Goal: Transaction & Acquisition: Purchase product/service

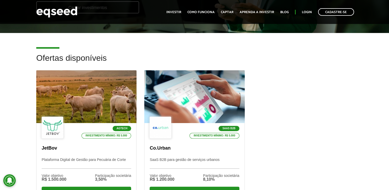
scroll to position [129, 0]
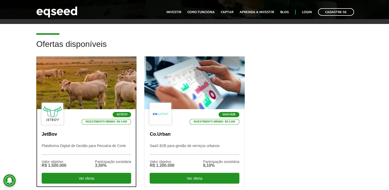
click at [86, 82] on div at bounding box center [86, 82] width 120 height 63
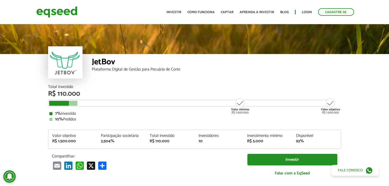
scroll to position [611, 0]
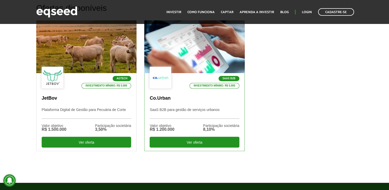
scroll to position [154, 0]
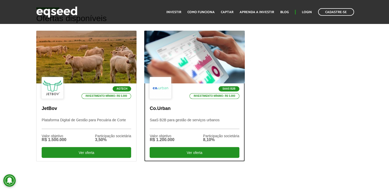
click at [196, 57] on div at bounding box center [194, 56] width 120 height 63
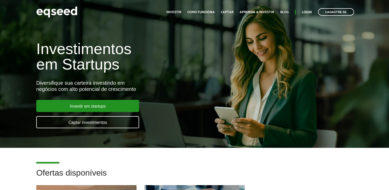
scroll to position [154, 0]
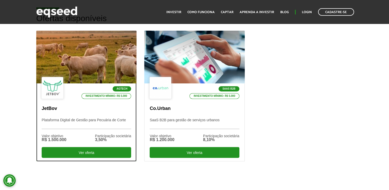
click at [96, 51] on div at bounding box center [86, 56] width 120 height 63
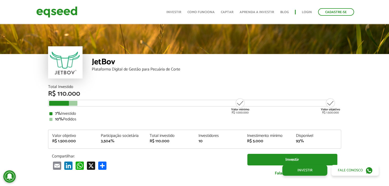
scroll to position [611, 0]
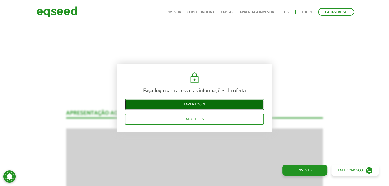
click at [238, 104] on link "Fazer login" at bounding box center [194, 104] width 139 height 11
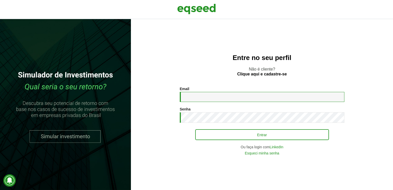
type input "**********"
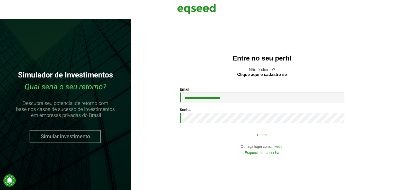
click at [234, 133] on button "Entrar" at bounding box center [262, 135] width 134 height 10
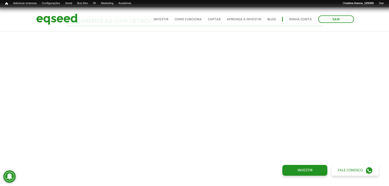
scroll to position [487, 0]
